Goal: Task Accomplishment & Management: Manage account settings

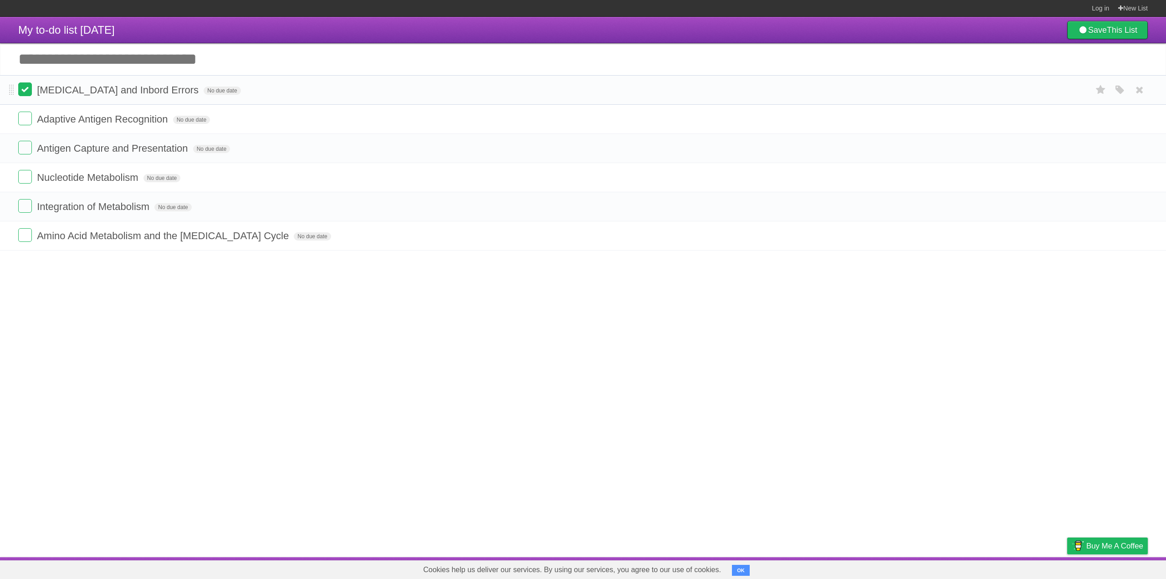
click at [24, 88] on label at bounding box center [25, 89] width 14 height 14
click at [26, 207] on label at bounding box center [25, 206] width 14 height 14
click at [22, 153] on label at bounding box center [25, 148] width 14 height 14
click at [23, 152] on label at bounding box center [25, 148] width 14 height 14
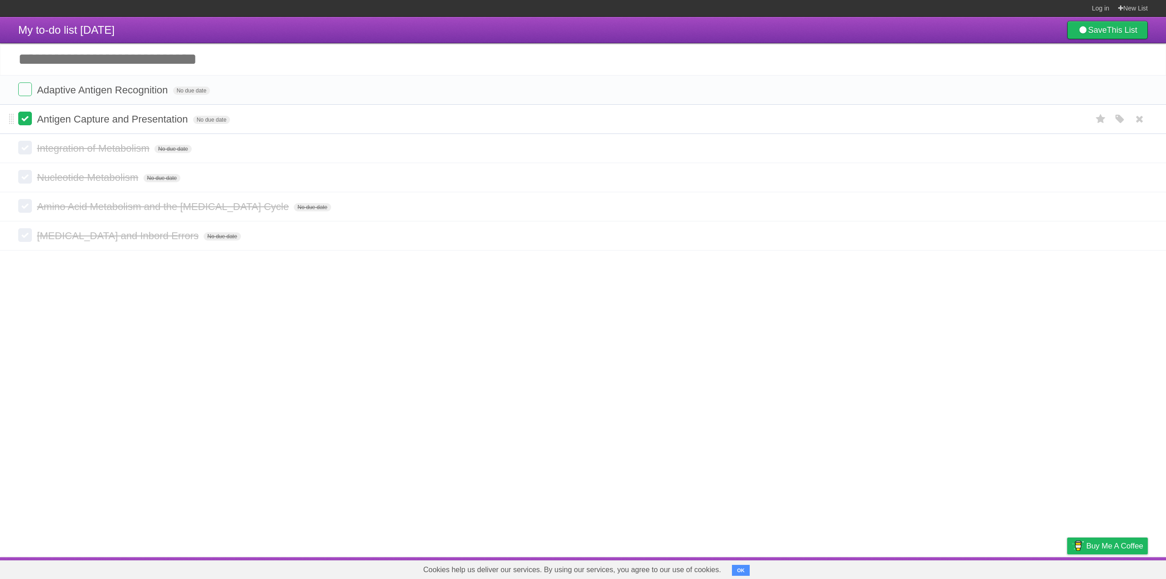
click at [23, 123] on label at bounding box center [25, 119] width 14 height 14
click at [27, 89] on label at bounding box center [25, 89] width 14 height 14
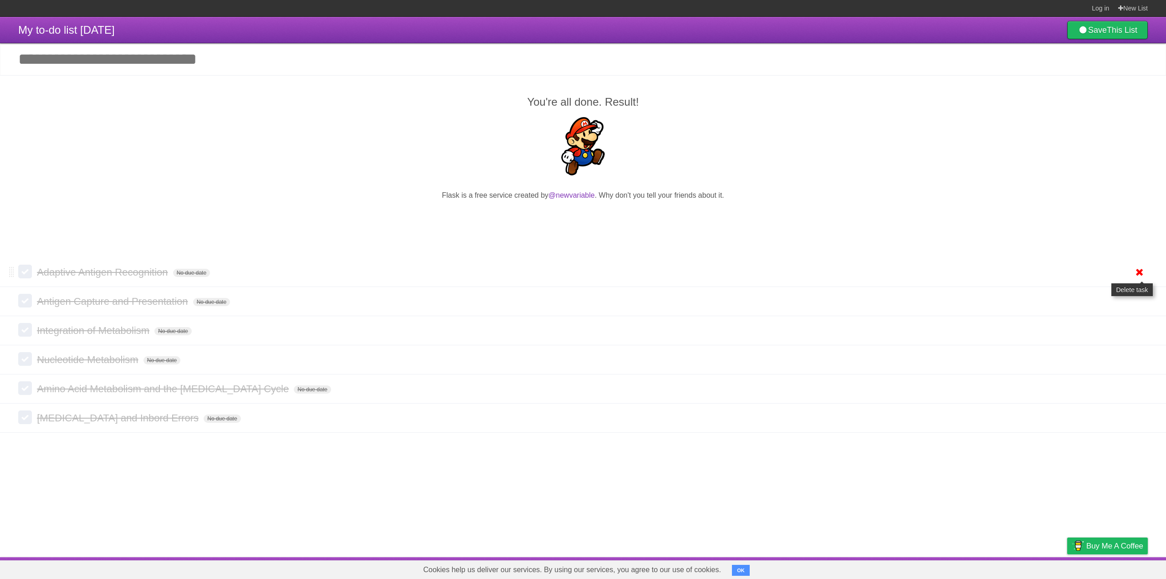
click at [1145, 276] on icon at bounding box center [1139, 272] width 13 height 15
click at [1140, 269] on icon at bounding box center [1139, 272] width 13 height 15
click at [1139, 273] on icon at bounding box center [1139, 272] width 13 height 15
click at [1143, 276] on icon at bounding box center [1139, 272] width 13 height 15
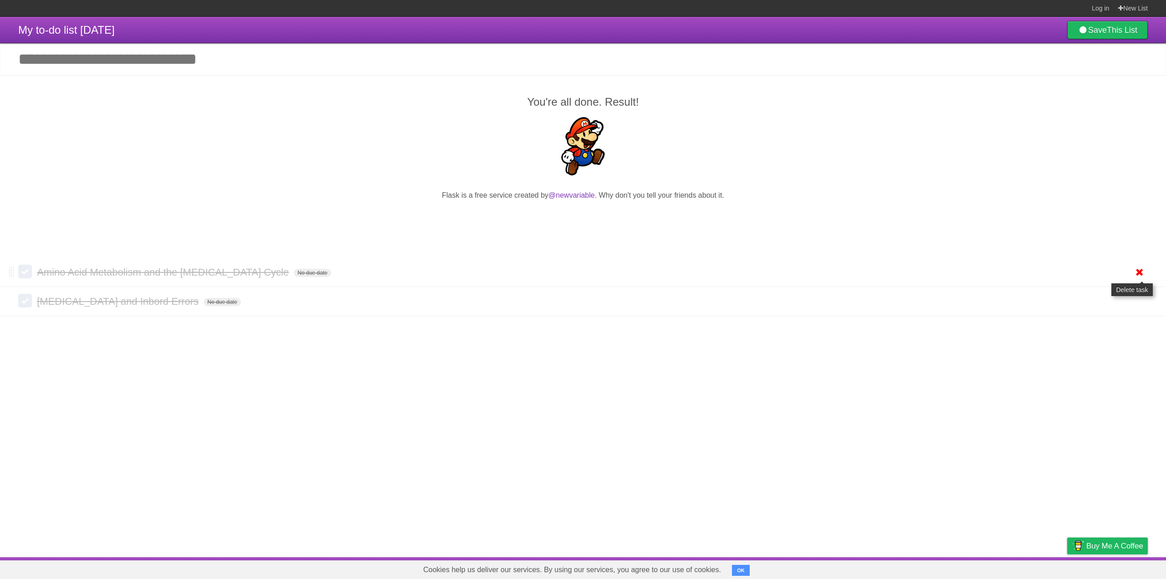
click at [1137, 272] on icon at bounding box center [1139, 272] width 13 height 15
drag, startPoint x: 1138, startPoint y: 273, endPoint x: 624, endPoint y: 43, distance: 563.2
click at [1138, 273] on icon at bounding box center [1139, 272] width 13 height 15
